Goal: Transaction & Acquisition: Purchase product/service

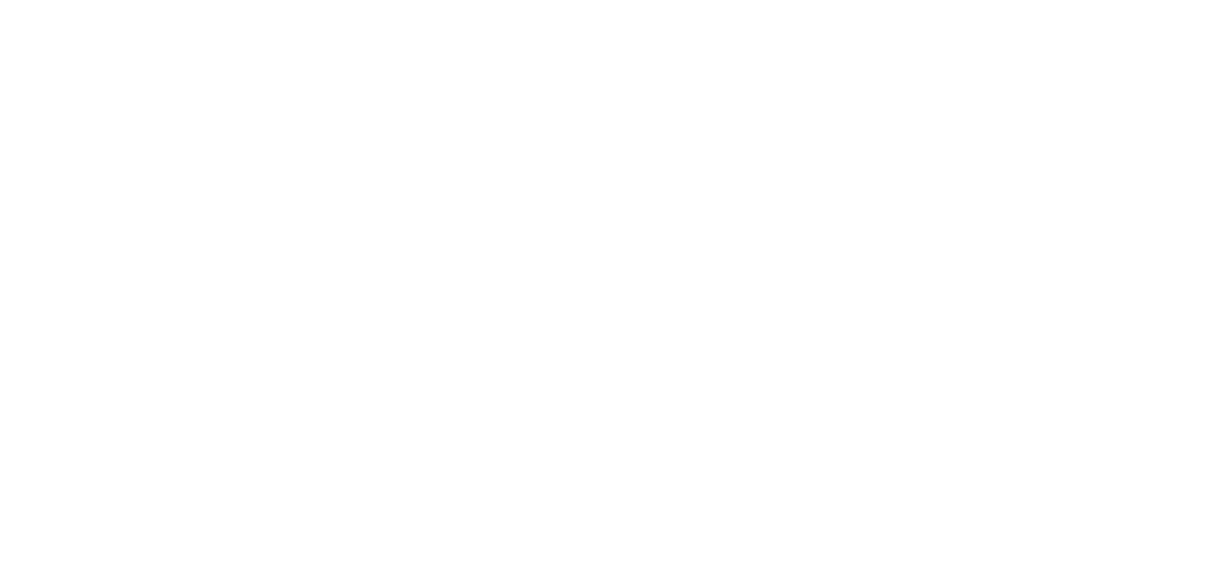
click at [863, 0] on html "Loading × Sorry to interrupt CSS Error Refresh" at bounding box center [609, 0] width 1218 height 0
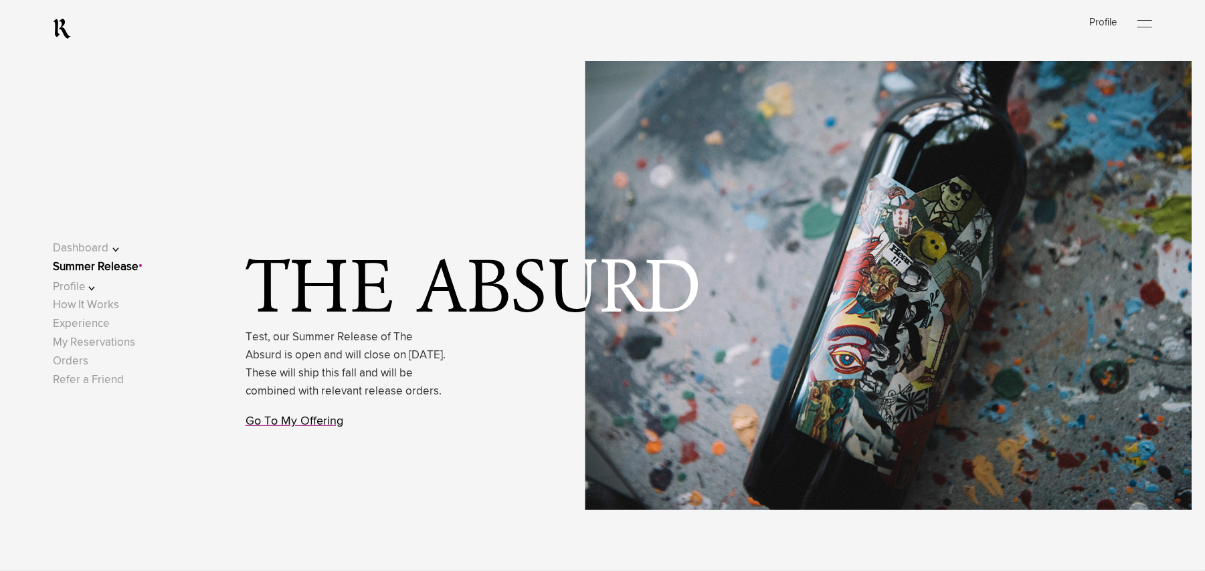
click at [297, 427] on link "Go To My Offering" at bounding box center [294, 421] width 98 height 12
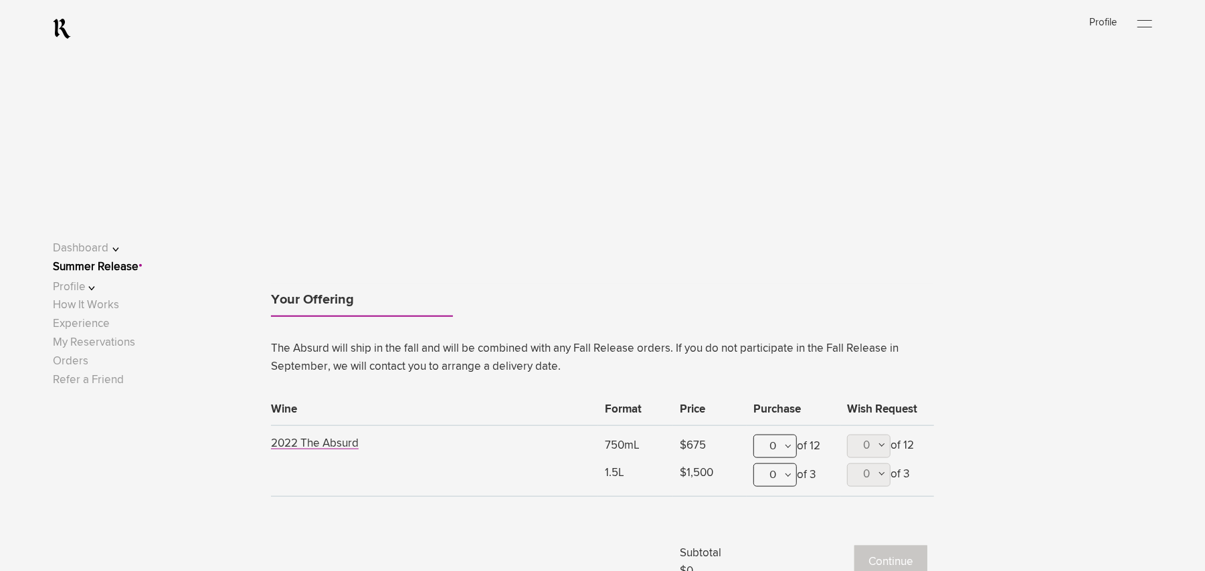
scroll to position [1084, 0]
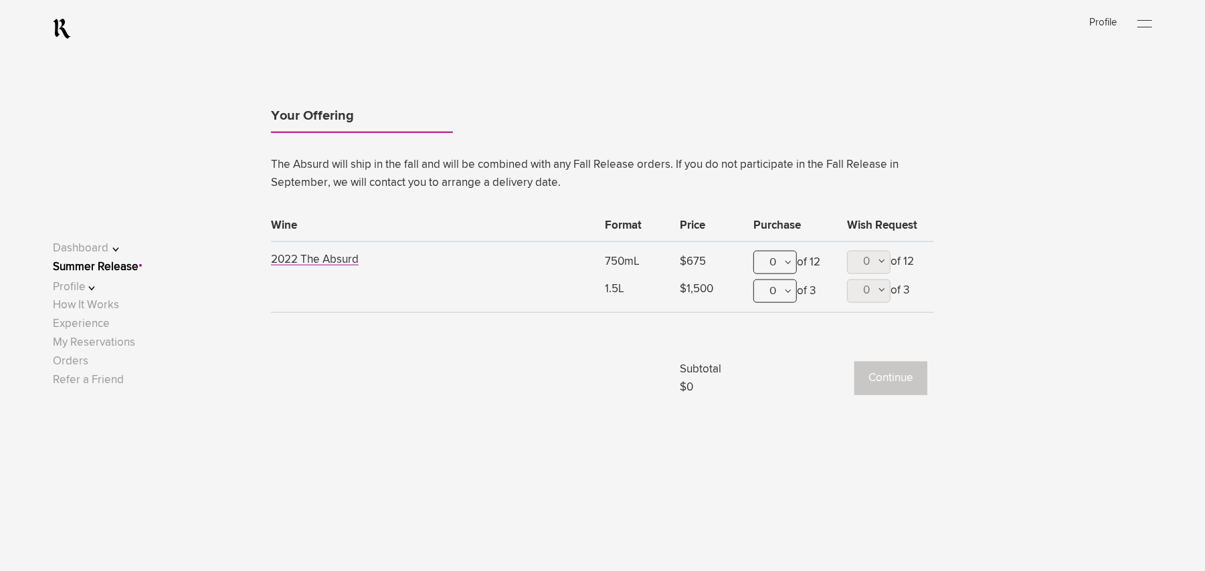
click at [110, 270] on link "Summer Release" at bounding box center [96, 267] width 86 height 11
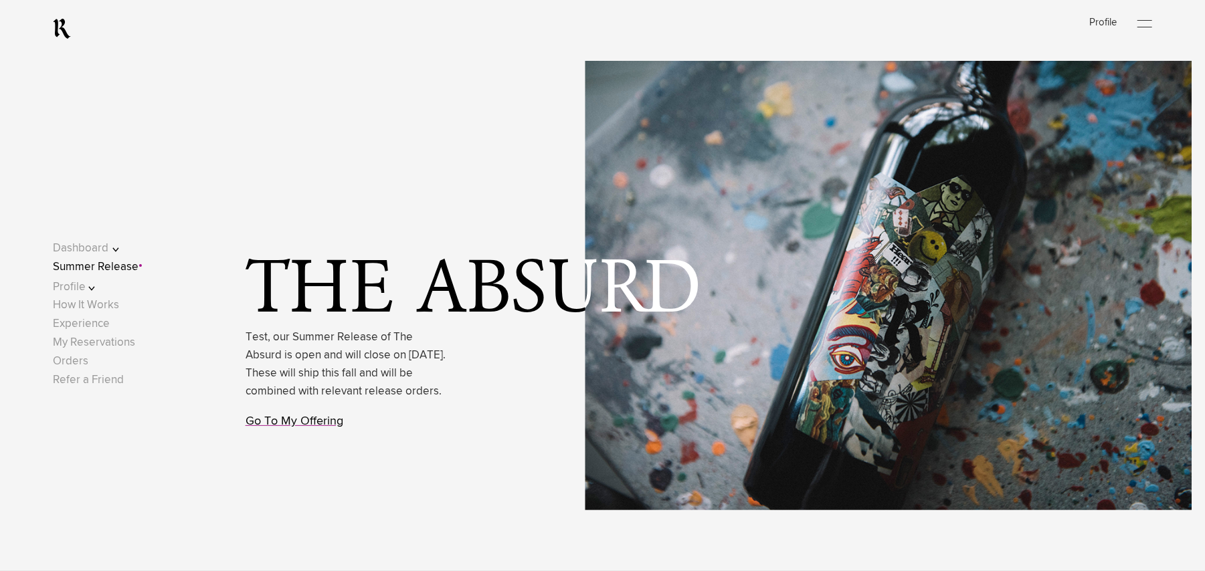
click at [306, 427] on link "Go To My Offering" at bounding box center [294, 421] width 98 height 12
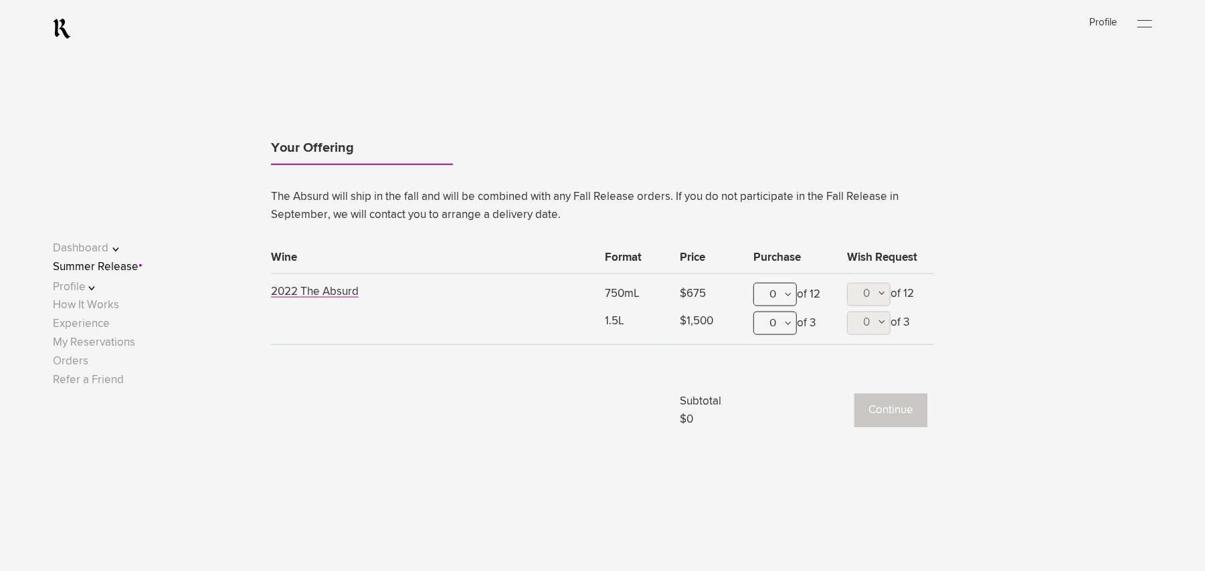
scroll to position [1084, 0]
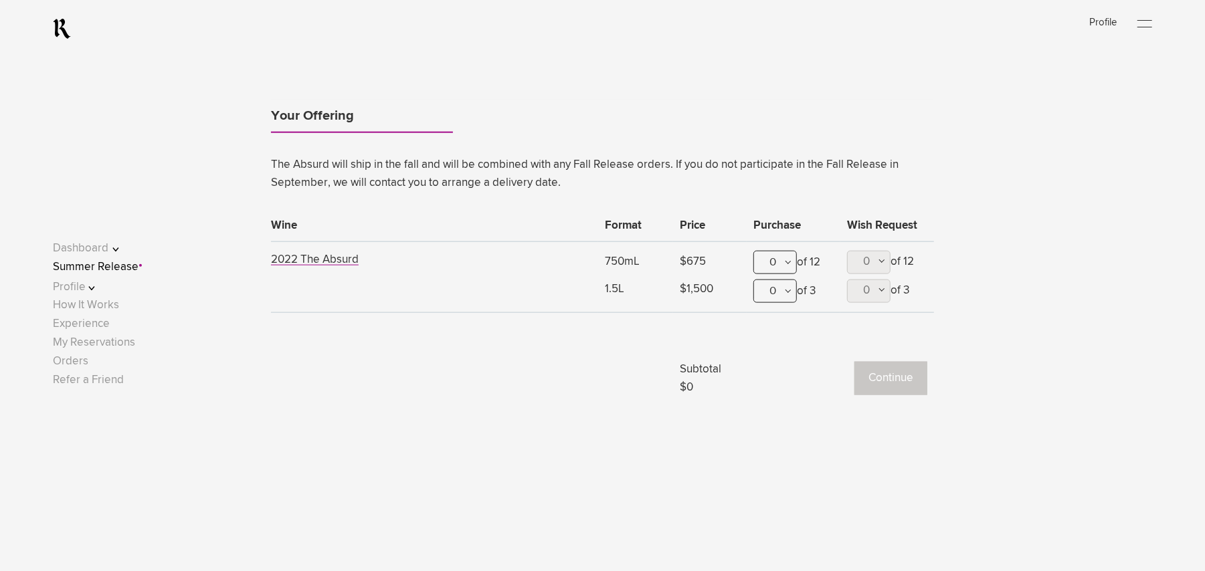
click at [135, 263] on link "Summer Release" at bounding box center [96, 267] width 86 height 11
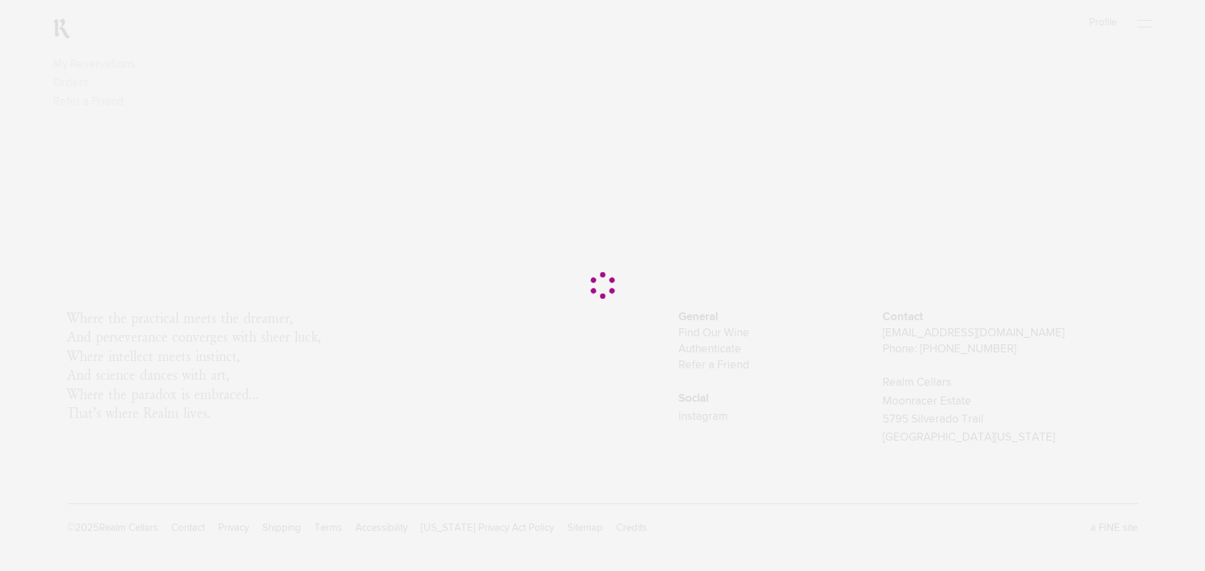
scroll to position [0, 0]
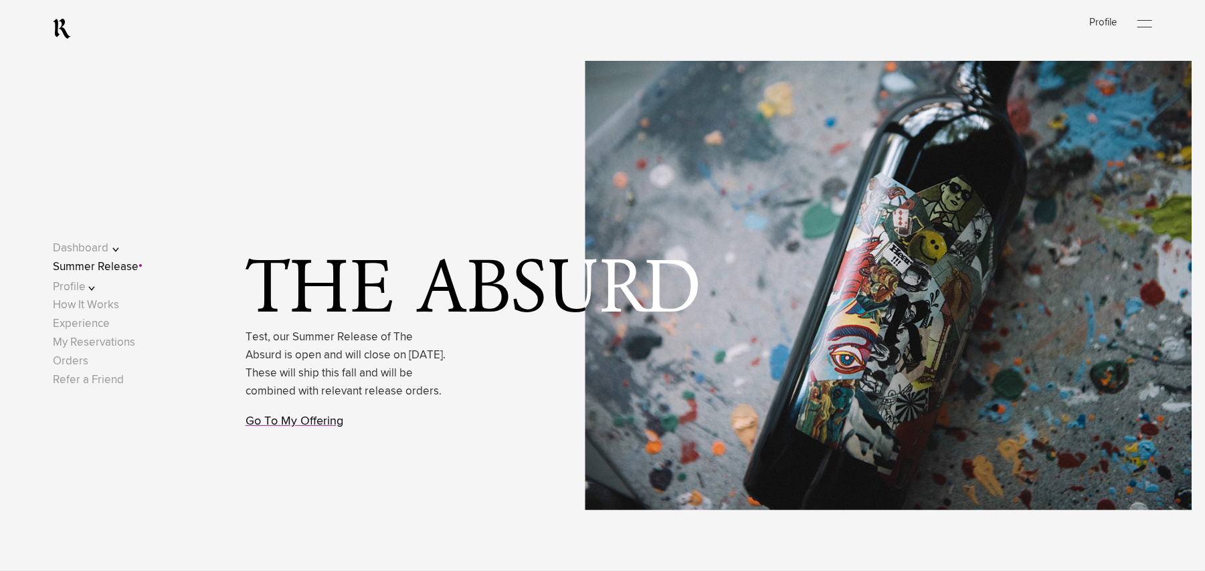
click at [306, 427] on link "Go To My Offering" at bounding box center [294, 421] width 98 height 12
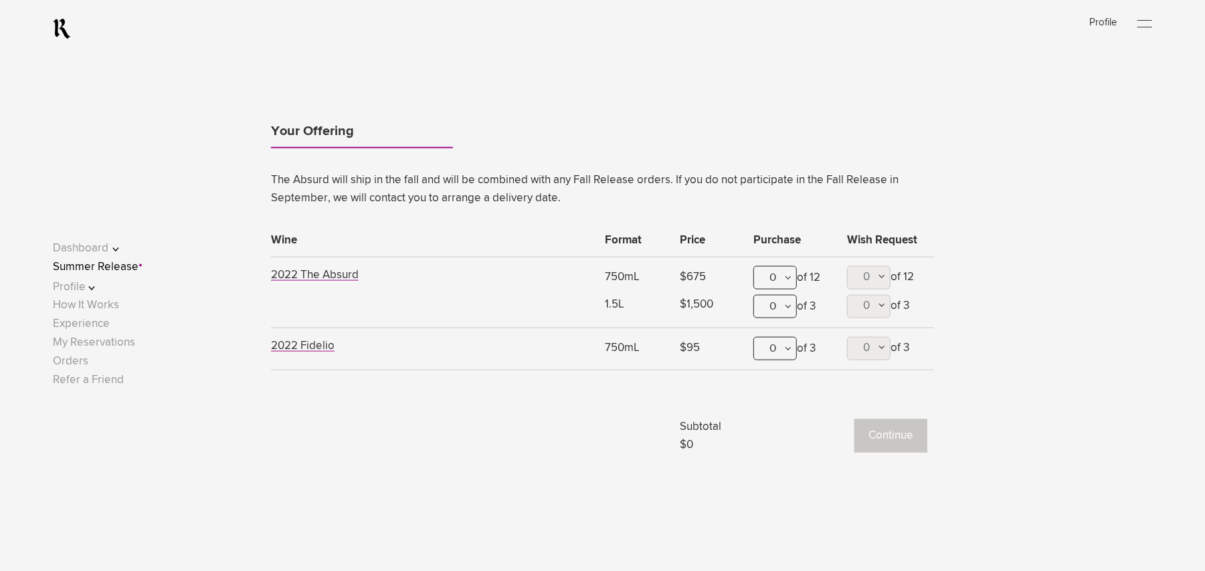
scroll to position [1231, 0]
click at [1149, 27] on div at bounding box center [1144, 27] width 15 height 1
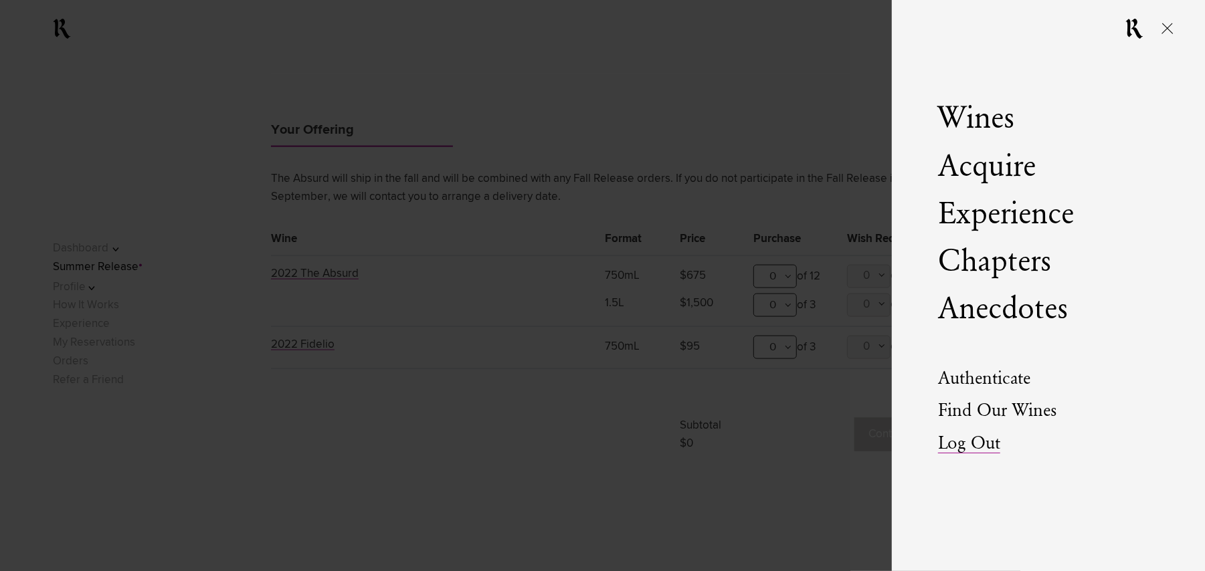
click at [959, 439] on link "Log Out" at bounding box center [969, 444] width 62 height 19
